Goal: Information Seeking & Learning: Learn about a topic

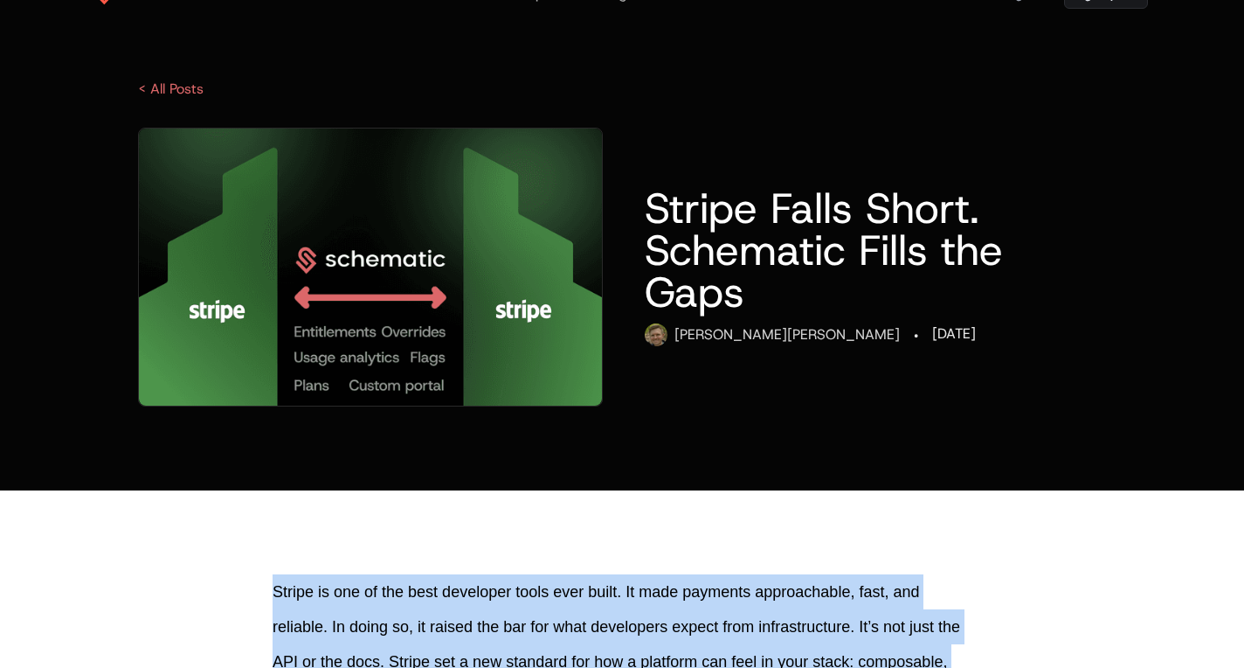
scroll to position [50, 0]
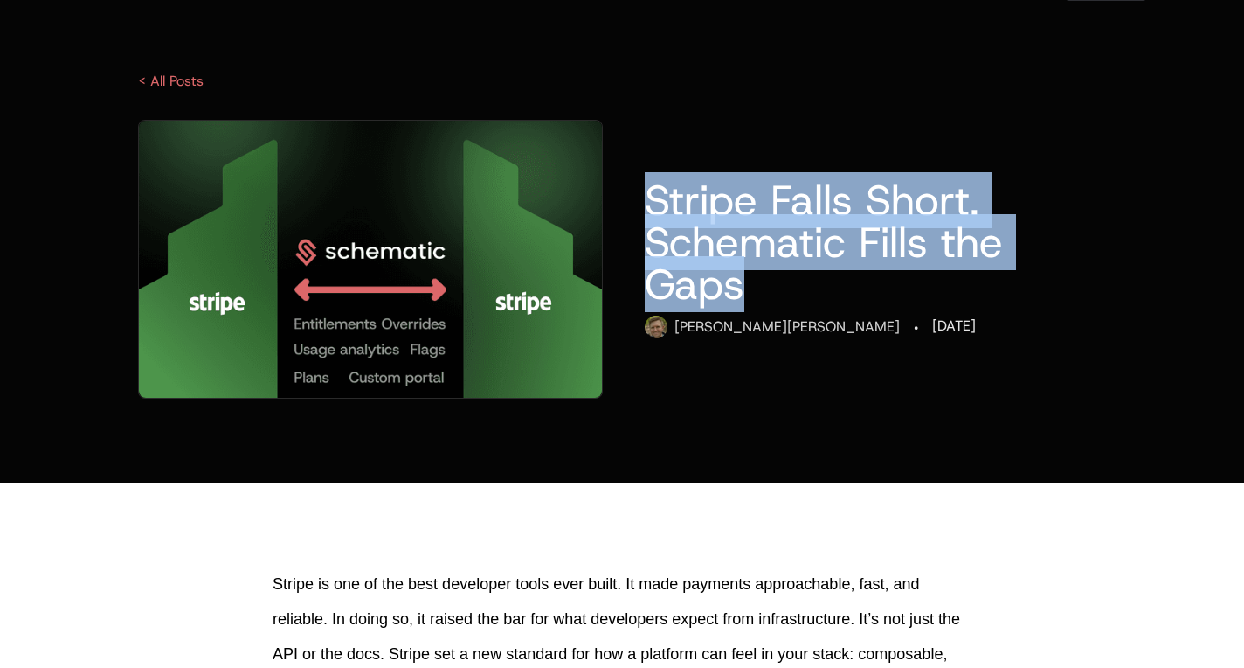
drag, startPoint x: 642, startPoint y: 191, endPoint x: 746, endPoint y: 295, distance: 147.7
click at [746, 295] on div "Stripe Falls Short. Schematic Fills the Gaps Ryan Echternacht · 08/01/2025" at bounding box center [622, 259] width 1052 height 279
copy h1 "Stripe Falls Short. Schematic Fills the Gaps"
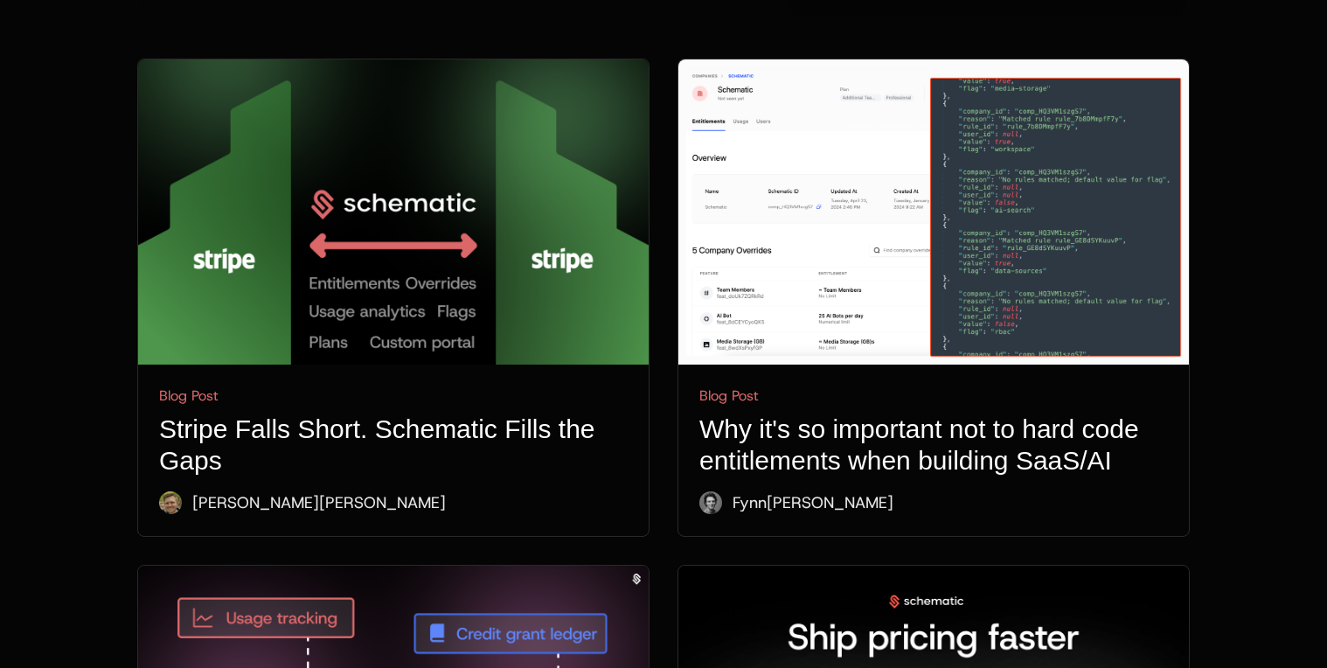
scroll to position [798, 0]
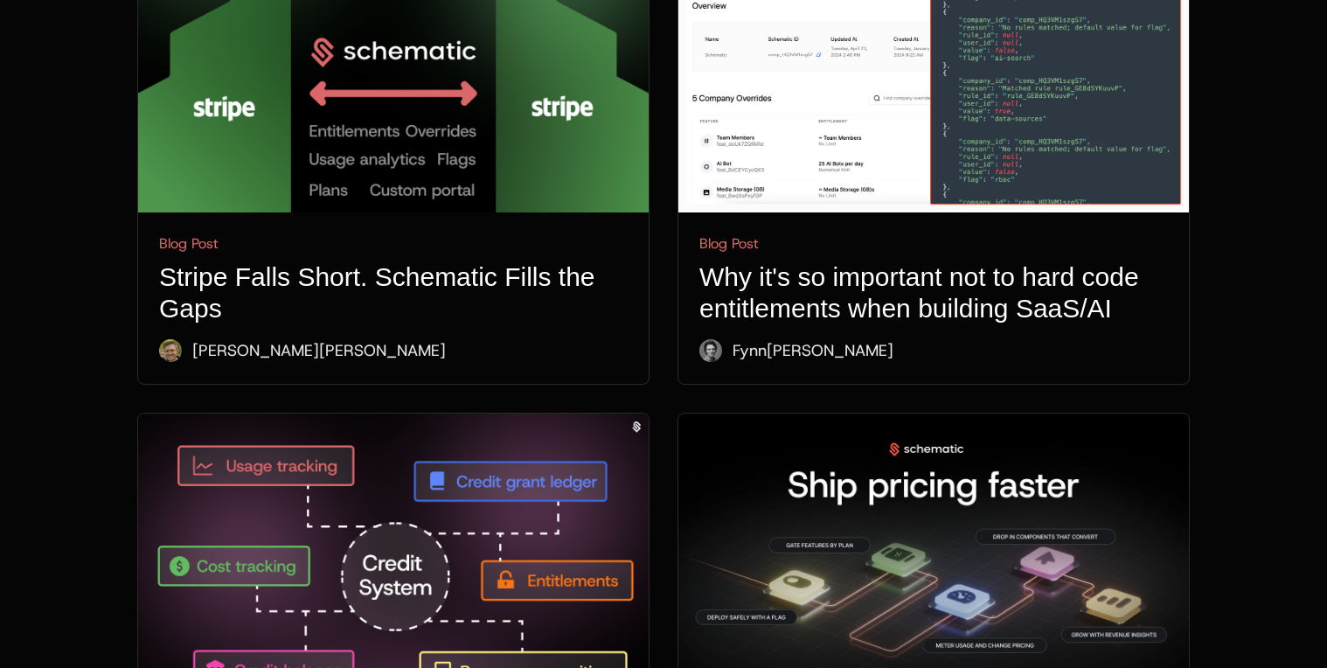
click at [364, 145] on img at bounding box center [393, 59] width 510 height 305
